Goal: Communication & Community: Connect with others

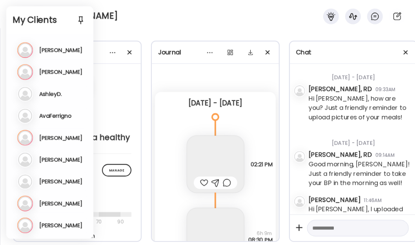
scroll to position [291, 0]
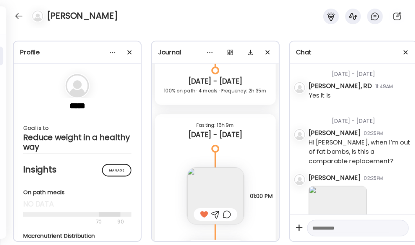
click at [134, 13] on div "[PERSON_NAME]" at bounding box center [207, 14] width 415 height 28
click at [16, 16] on div at bounding box center [19, 16] width 13 height 13
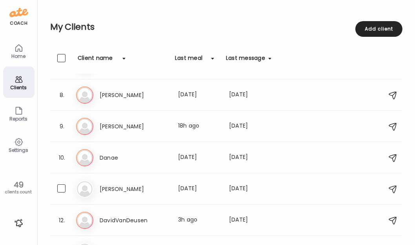
click at [121, 185] on h3 "[PERSON_NAME]" at bounding box center [134, 189] width 69 height 9
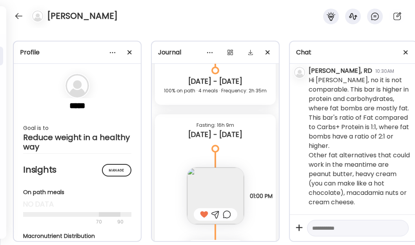
scroll to position [442, 0]
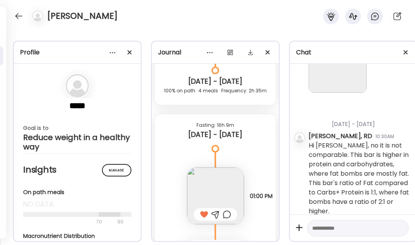
click at [15, 14] on div at bounding box center [19, 16] width 13 height 13
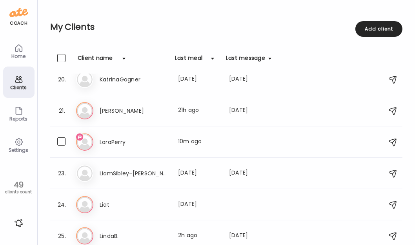
click at [136, 145] on h3 "LaraPerry" at bounding box center [134, 142] width 69 height 9
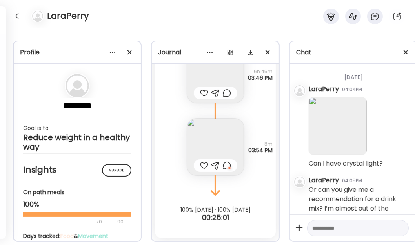
scroll to position [31, 0]
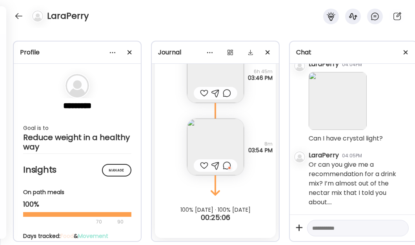
click at [345, 224] on textarea at bounding box center [350, 228] width 77 height 9
type textarea "**********"
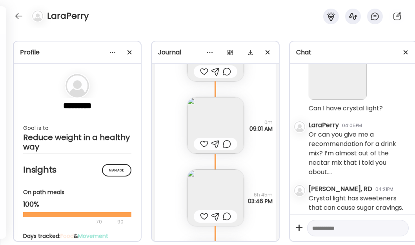
scroll to position [151, 0]
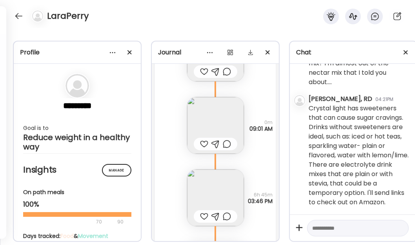
click at [332, 224] on textarea at bounding box center [350, 228] width 77 height 9
paste textarea "**********"
type textarea "**********"
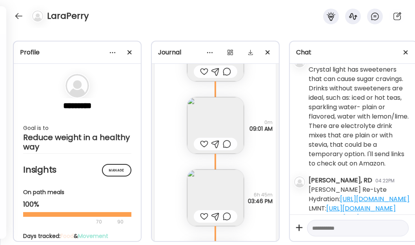
scroll to position [181, 0]
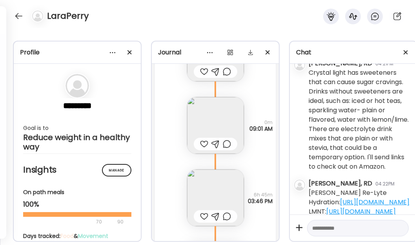
click at [16, 16] on div at bounding box center [19, 16] width 13 height 13
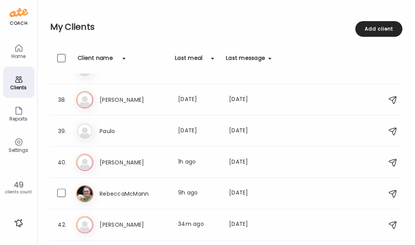
click at [165, 191] on h3 "RebeccaMcMann" at bounding box center [134, 193] width 69 height 9
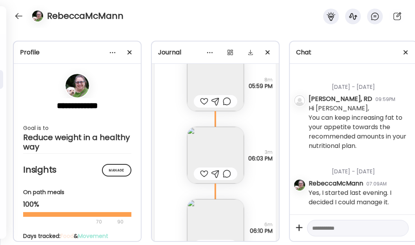
scroll to position [26157, 0]
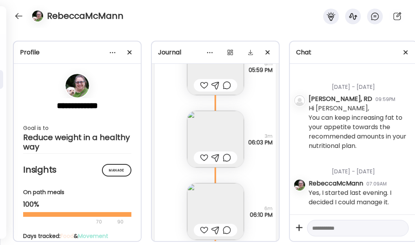
click at [213, 129] on img at bounding box center [215, 139] width 57 height 57
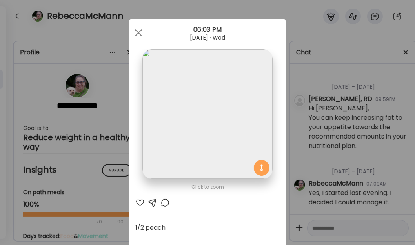
click at [137, 36] on div at bounding box center [139, 33] width 16 height 16
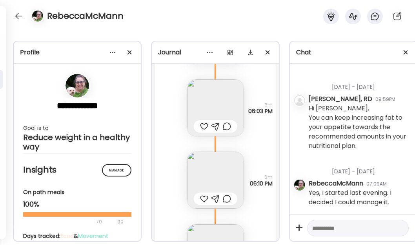
scroll to position [26228, 0]
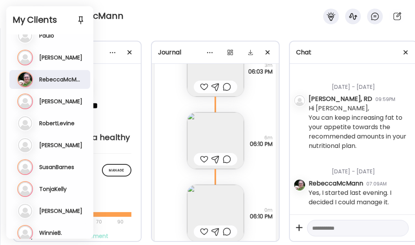
click at [204, 20] on div "RebeccaMcMann" at bounding box center [207, 14] width 415 height 28
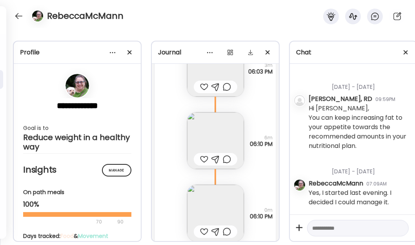
click at [16, 16] on div at bounding box center [19, 16] width 13 height 13
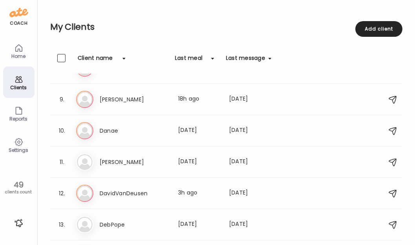
scroll to position [243, 0]
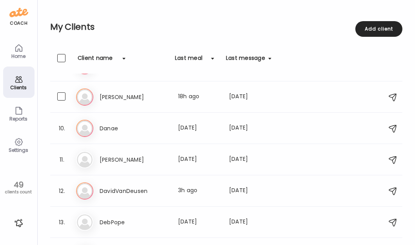
click at [159, 93] on h3 "[PERSON_NAME]" at bounding box center [134, 97] width 69 height 9
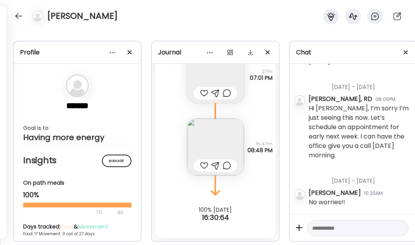
scroll to position [493, 0]
click at [21, 16] on div at bounding box center [19, 16] width 13 height 13
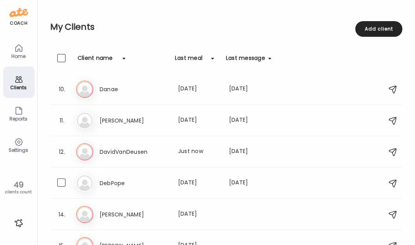
scroll to position [330, 0]
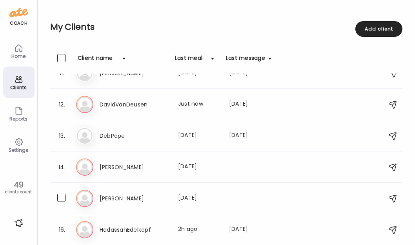
click at [188, 197] on div "Last meal: [DATE]" at bounding box center [199, 198] width 42 height 9
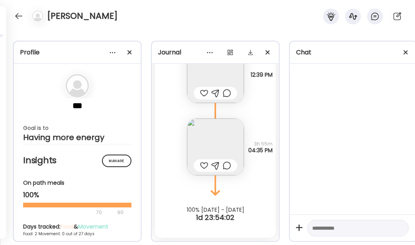
scroll to position [389, 0]
click at [340, 224] on textarea at bounding box center [350, 228] width 77 height 9
type textarea "**********"
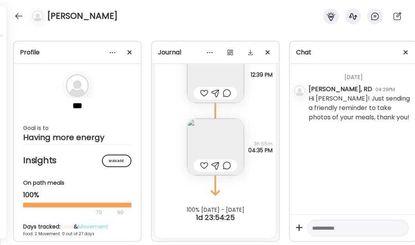
click at [24, 17] on div at bounding box center [19, 16] width 13 height 13
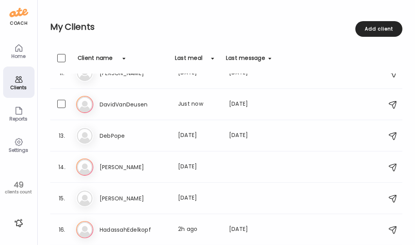
click at [163, 97] on div "Da DavidVanDeusen Last meal: Just now Last message: [DATE] You: Excellent!!! Co…" at bounding box center [227, 104] width 303 height 17
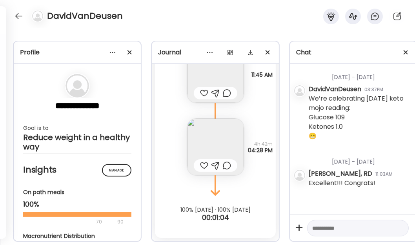
scroll to position [13043, 0]
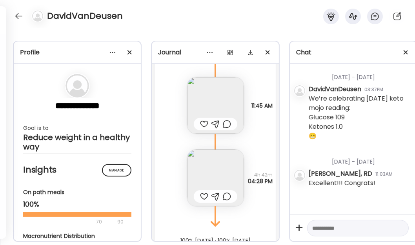
drag, startPoint x: 203, startPoint y: 123, endPoint x: 209, endPoint y: 159, distance: 36.2
click at [203, 123] on div at bounding box center [204, 124] width 8 height 9
click at [204, 193] on div at bounding box center [204, 196] width 8 height 9
click at [18, 10] on div at bounding box center [19, 16] width 13 height 13
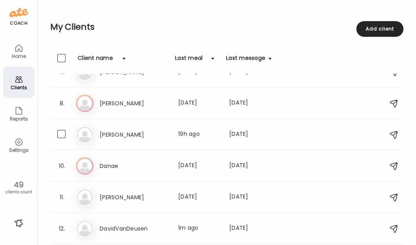
scroll to position [205, 0]
click at [167, 138] on h3 "[PERSON_NAME]" at bounding box center [134, 135] width 69 height 9
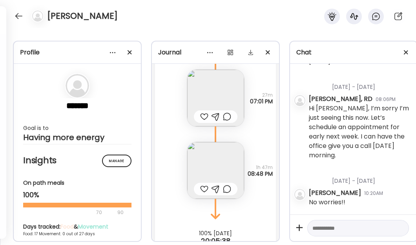
scroll to position [5831, 0]
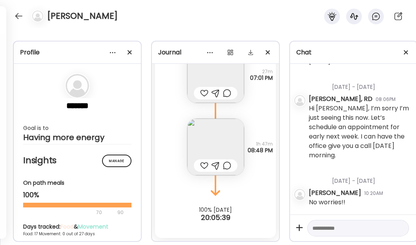
click at [200, 137] on img at bounding box center [215, 147] width 57 height 57
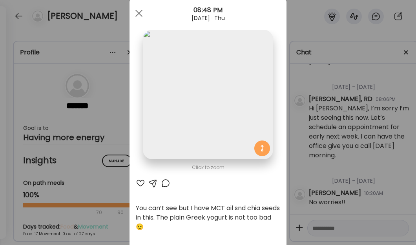
scroll to position [0, 0]
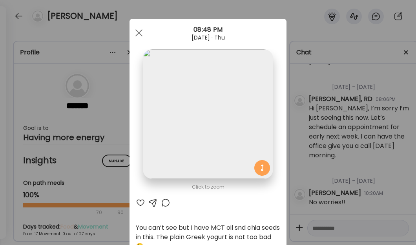
click at [135, 30] on div at bounding box center [139, 33] width 16 height 16
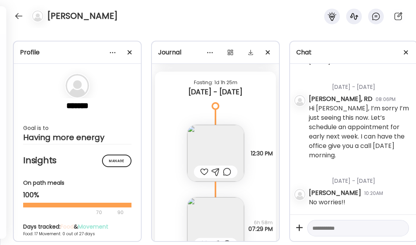
scroll to position [5494, 0]
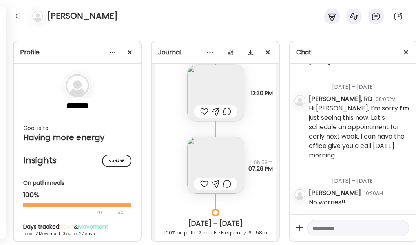
click at [212, 94] on img at bounding box center [215, 93] width 57 height 57
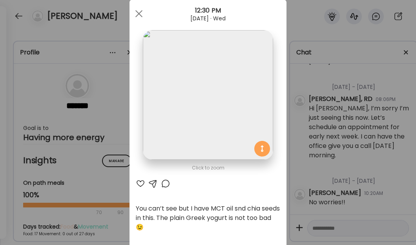
scroll to position [0, 0]
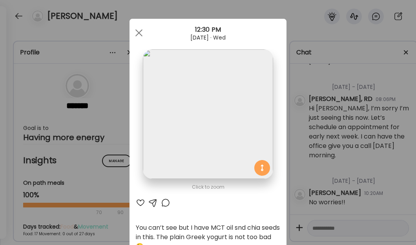
click at [139, 31] on div at bounding box center [139, 33] width 16 height 16
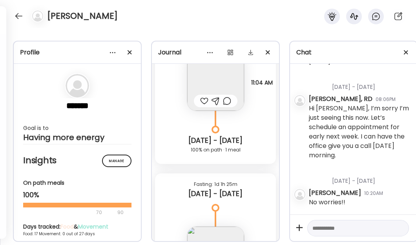
scroll to position [5331, 0]
click at [202, 68] on img at bounding box center [215, 83] width 57 height 57
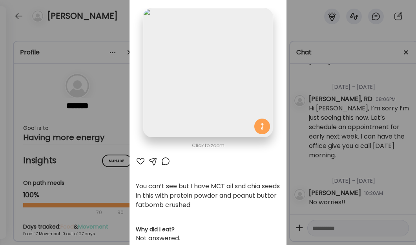
scroll to position [9, 0]
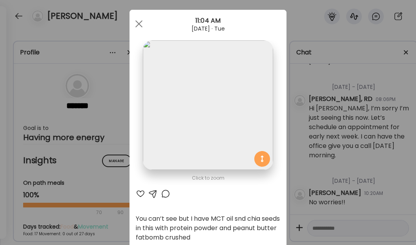
click at [137, 22] on div at bounding box center [139, 24] width 16 height 16
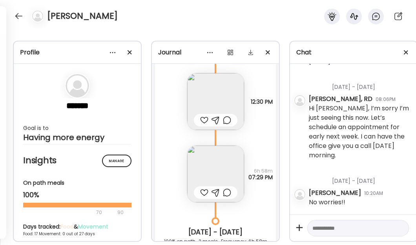
scroll to position [5477, 0]
